Goal: Subscribe to service/newsletter

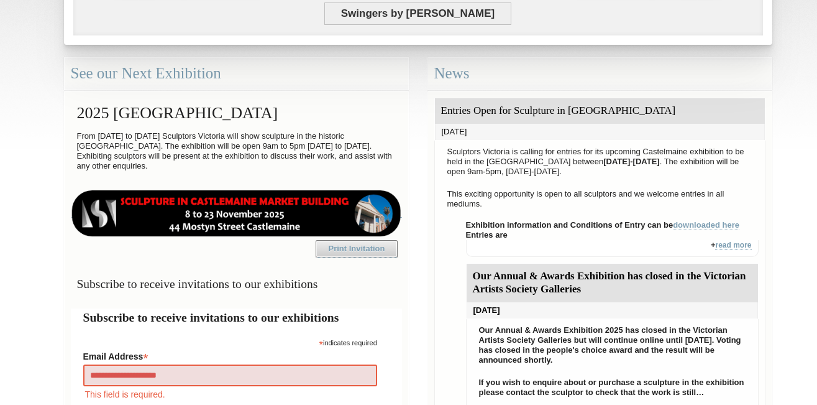
type input "**********"
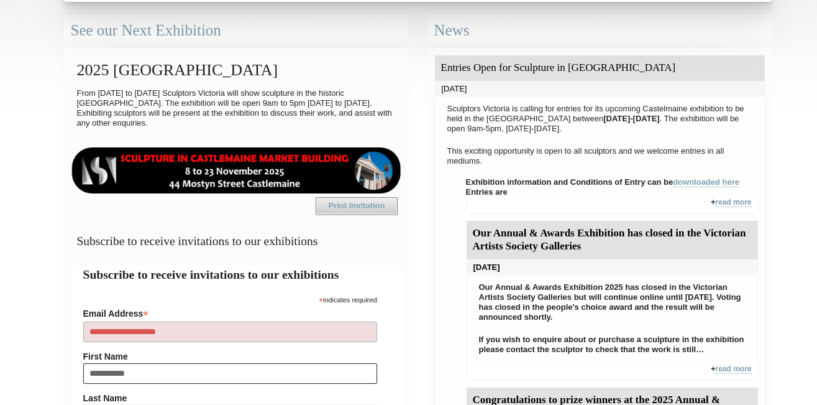
type input "**********"
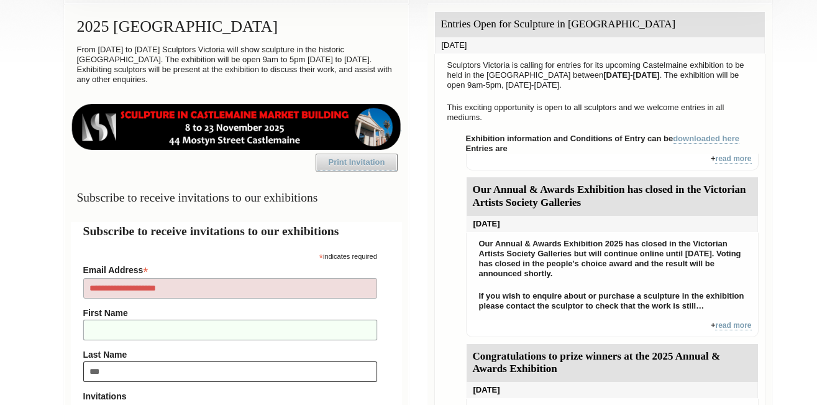
type input "****"
type input "*******"
